Goal: Transaction & Acquisition: Purchase product/service

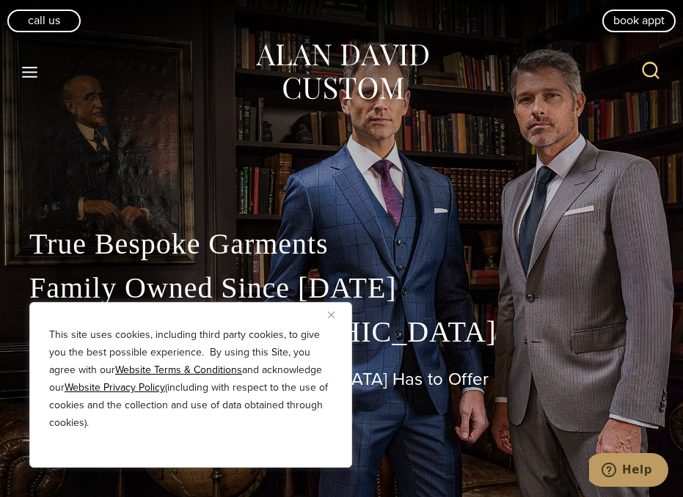
click at [328, 313] on img "Close" at bounding box center [331, 315] width 7 height 7
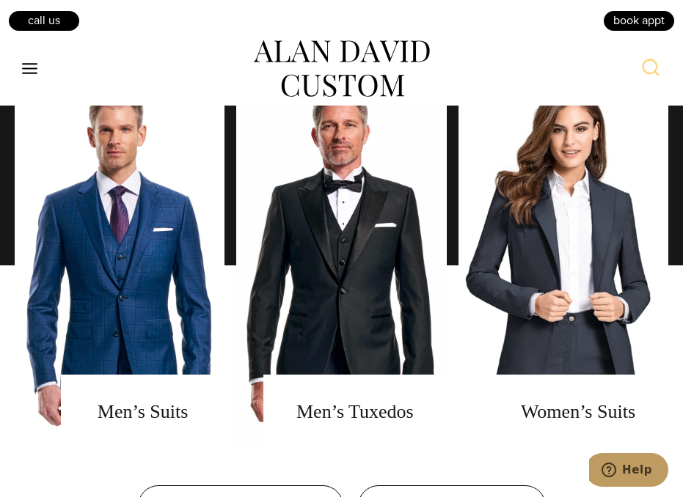
scroll to position [929, 0]
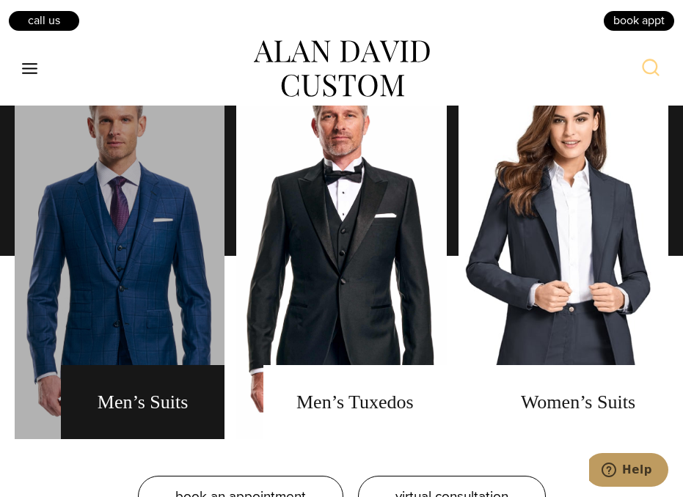
click at [190, 298] on link "men's suits" at bounding box center [120, 256] width 210 height 367
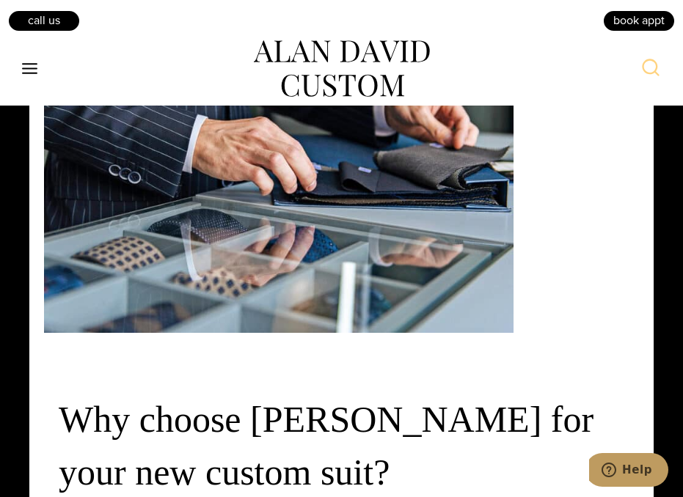
scroll to position [3863, 0]
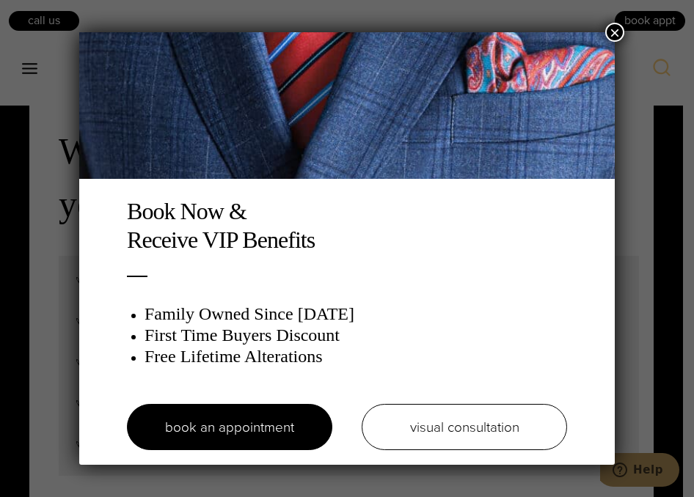
click at [615, 33] on button "×" at bounding box center [614, 32] width 19 height 19
